Goal: Task Accomplishment & Management: Manage account settings

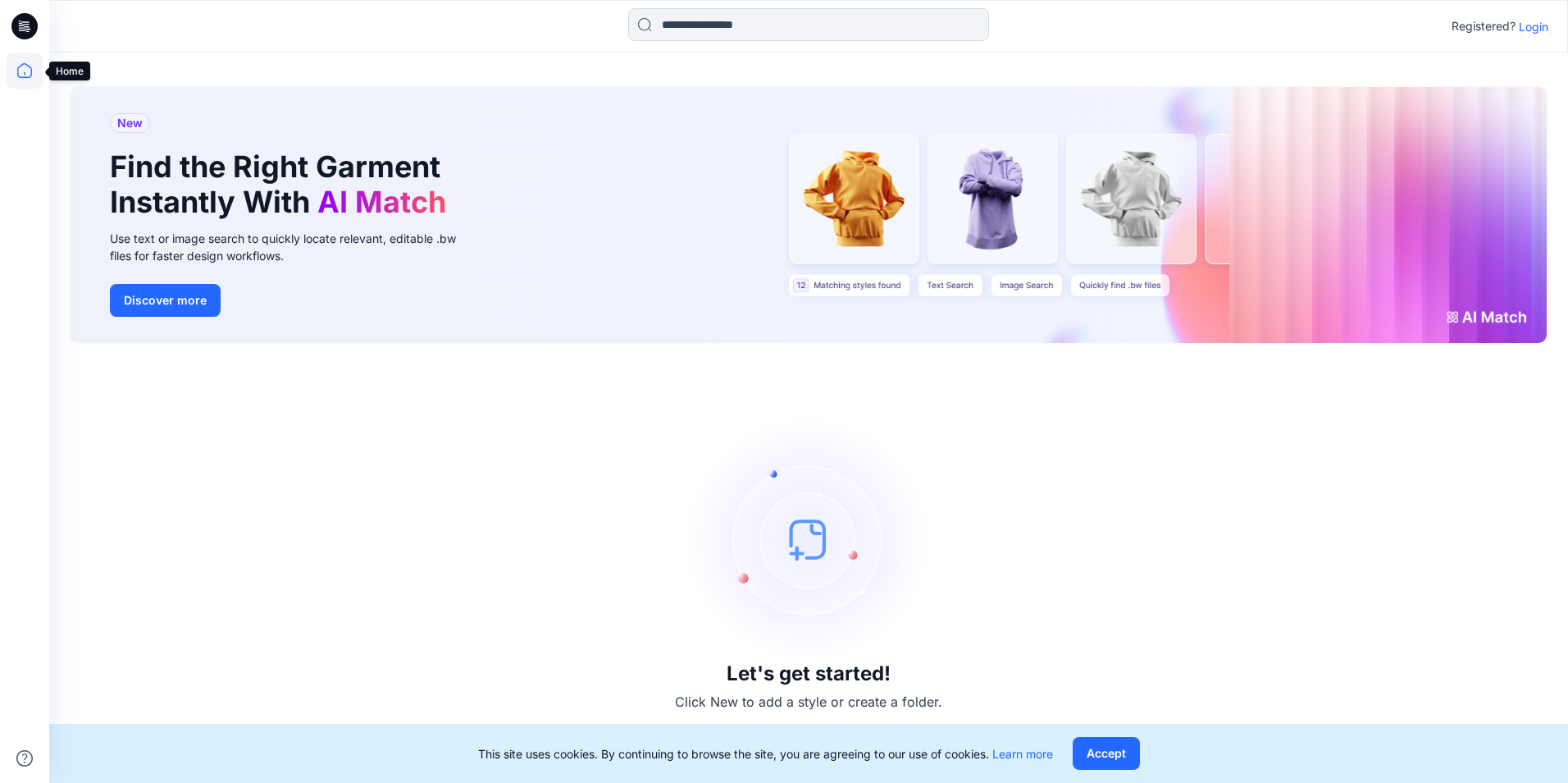
click at [21, 67] on icon at bounding box center [25, 71] width 36 height 36
click at [1544, 25] on p "Login" at bounding box center [1534, 26] width 30 height 17
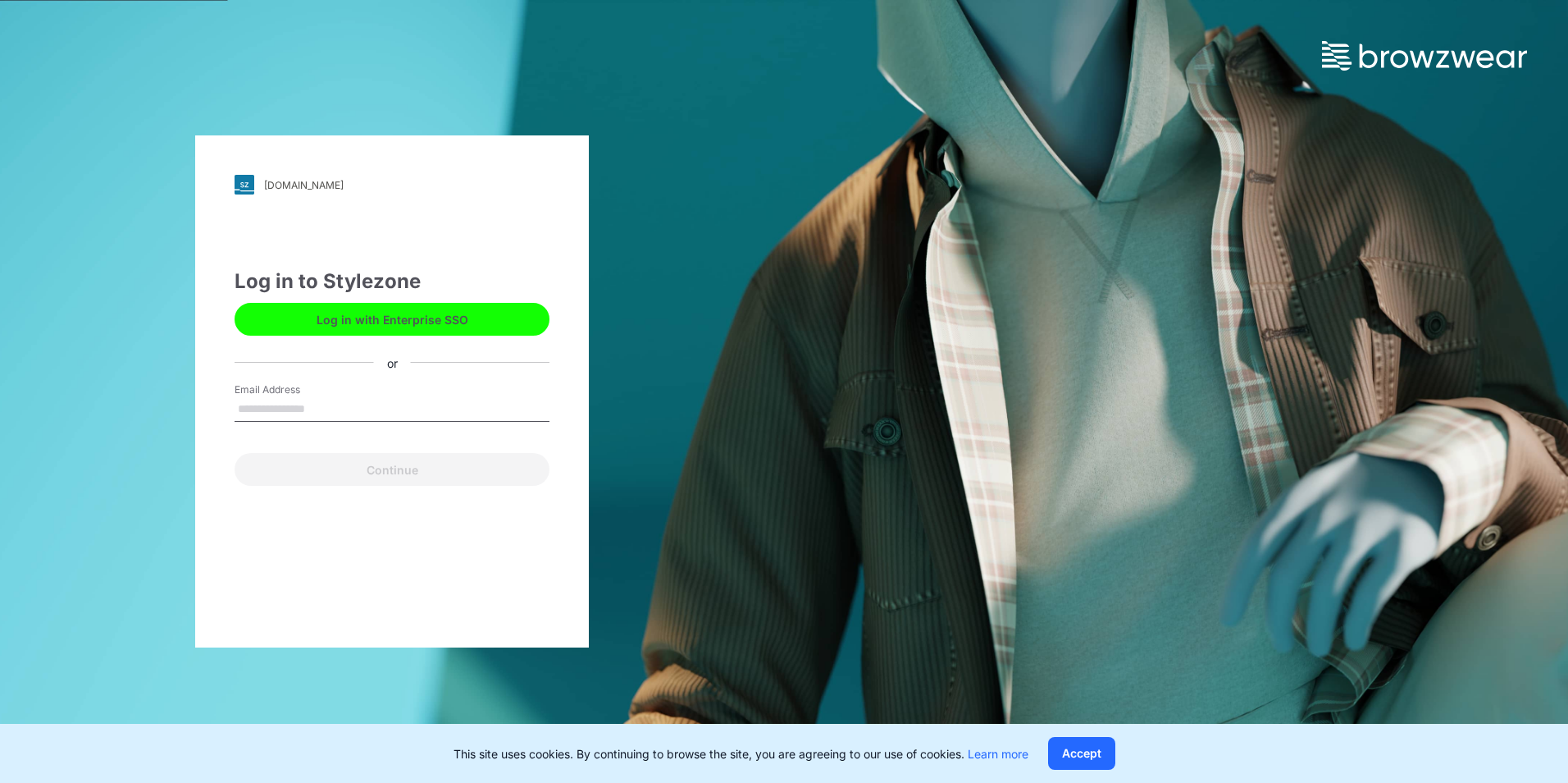
click at [495, 325] on button "Log in with Enterprise SSO" at bounding box center [392, 319] width 315 height 33
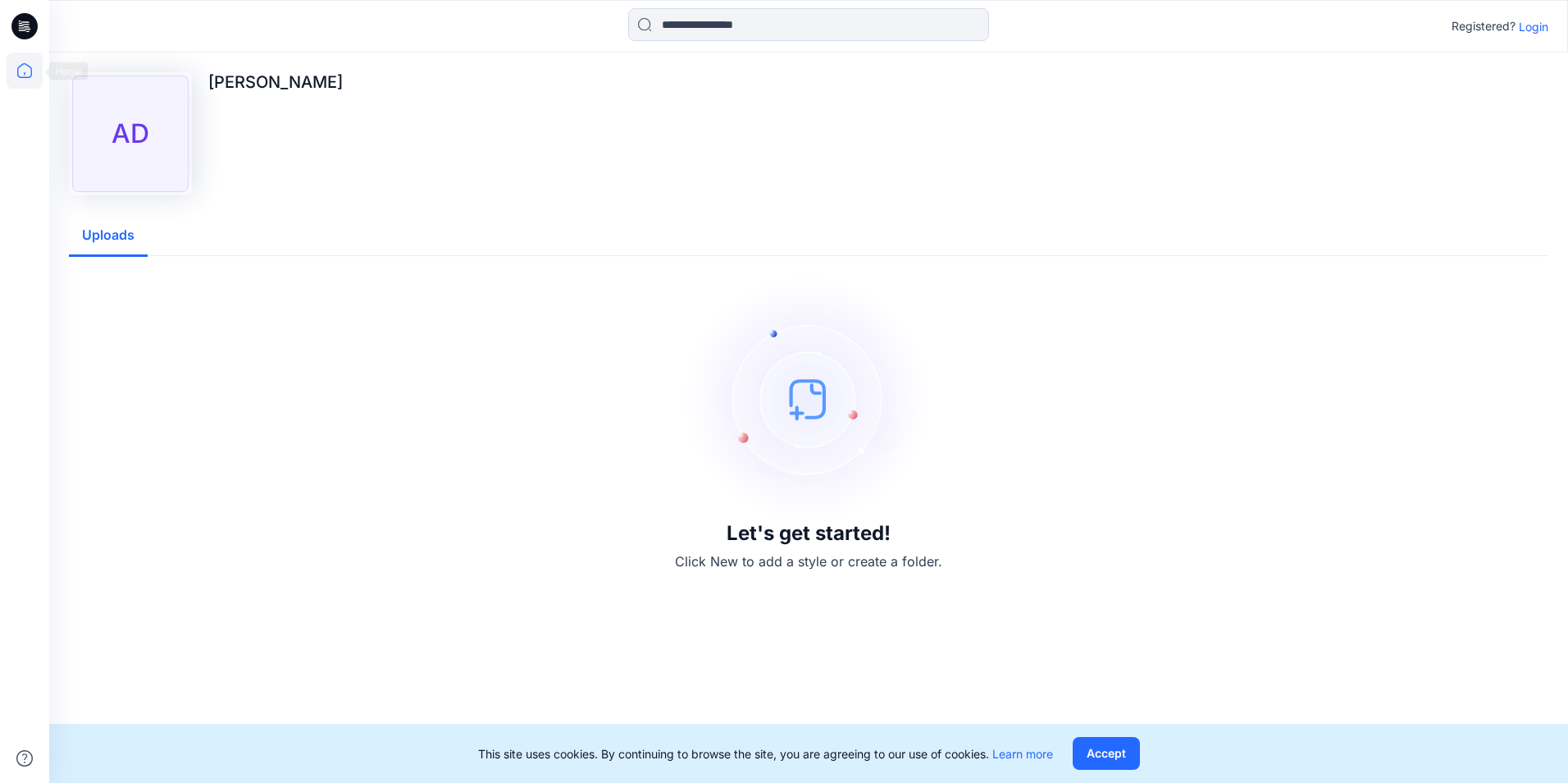
click at [35, 70] on icon at bounding box center [25, 71] width 36 height 36
